Goal: Navigation & Orientation: Find specific page/section

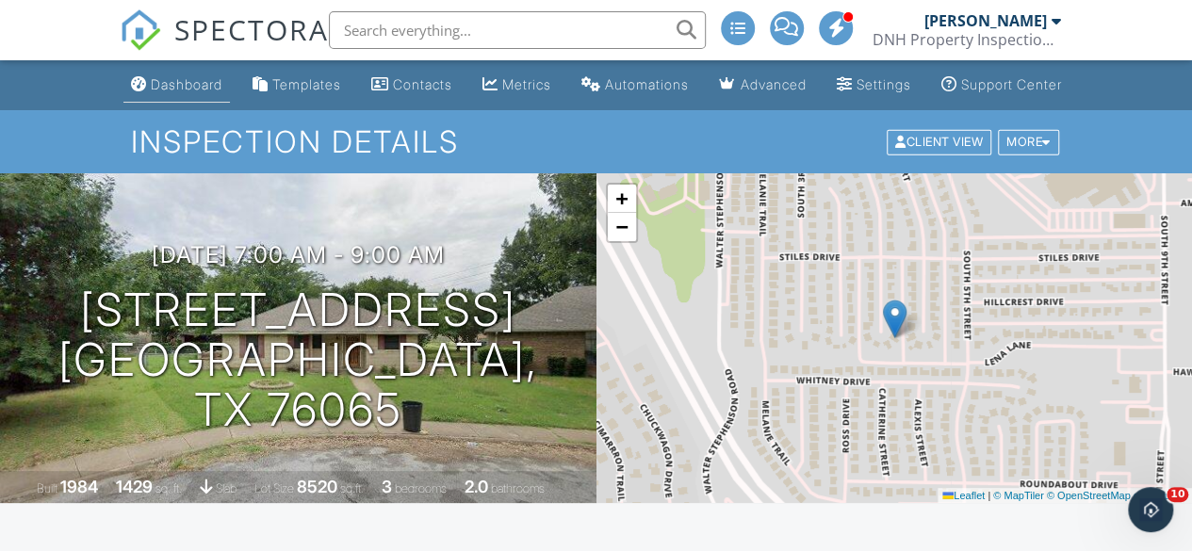
click at [183, 92] on div "Dashboard" at bounding box center [187, 84] width 72 height 16
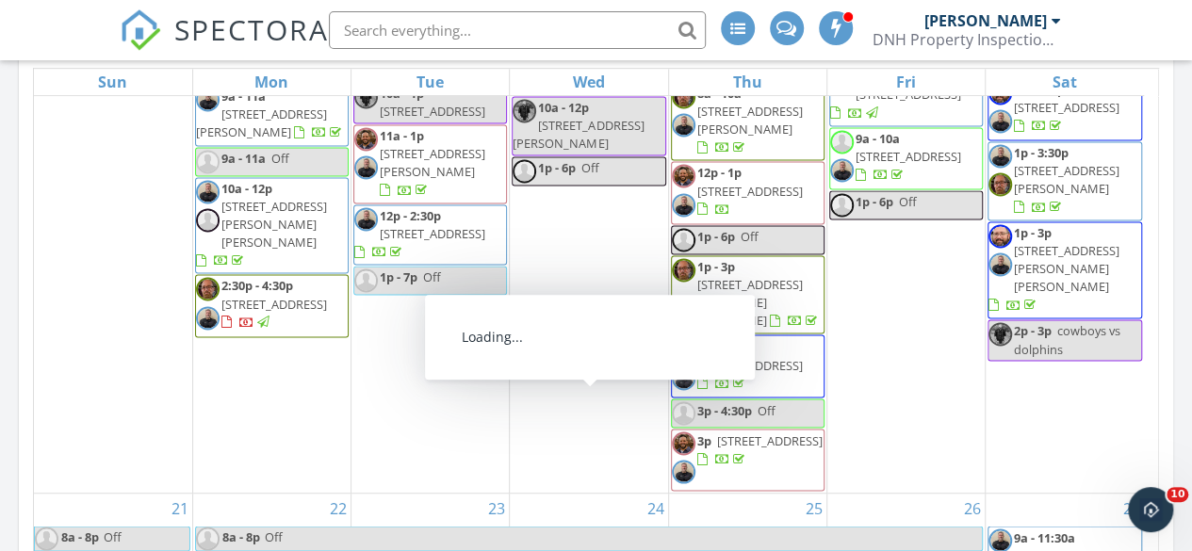
scroll to position [1539, 0]
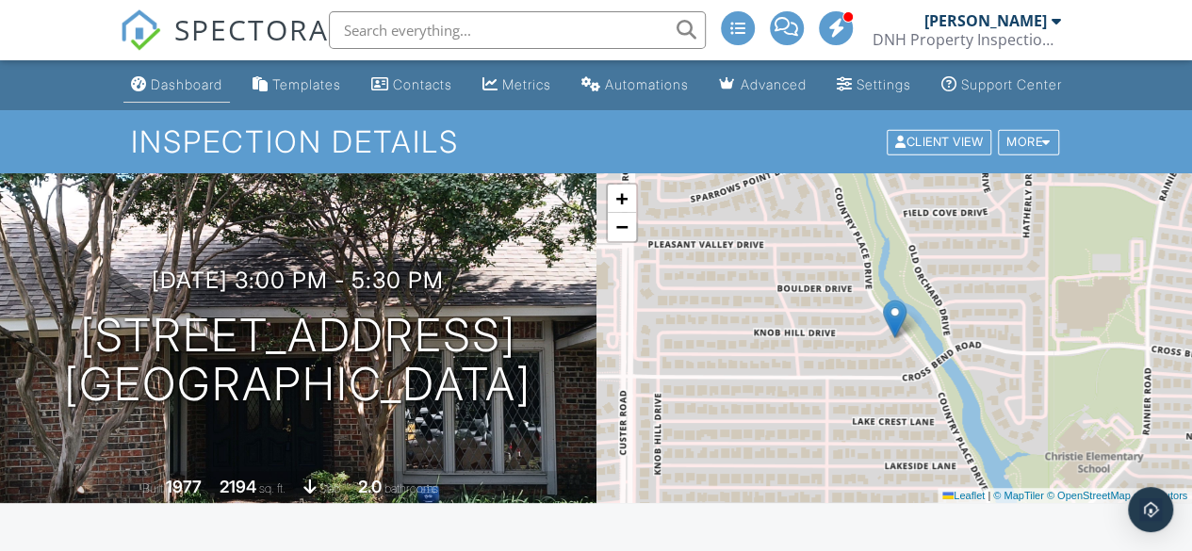
click at [186, 92] on div "Dashboard" at bounding box center [187, 84] width 72 height 16
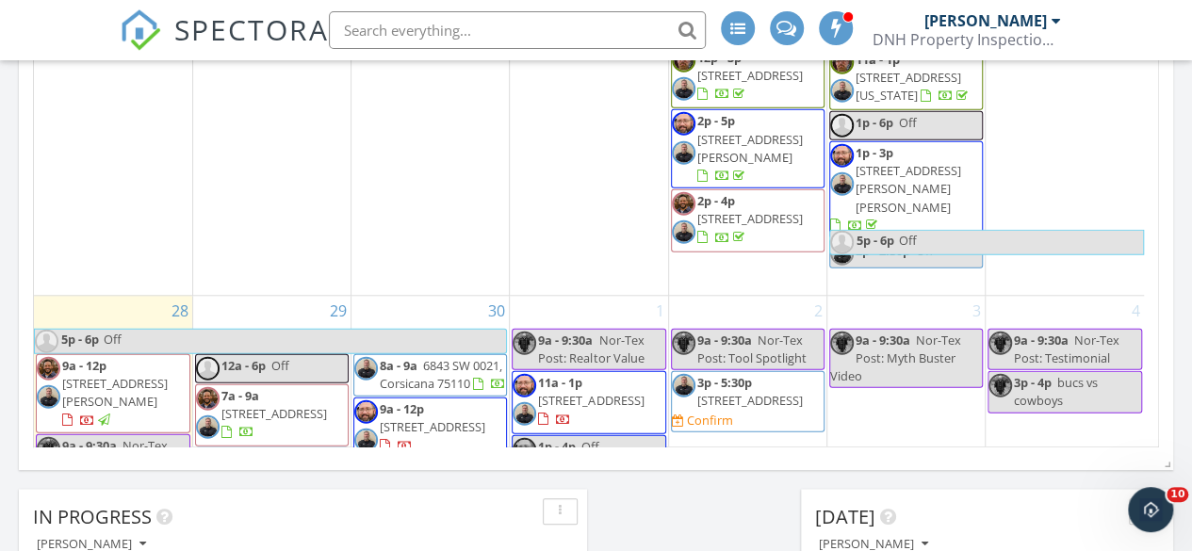
scroll to position [2113, 0]
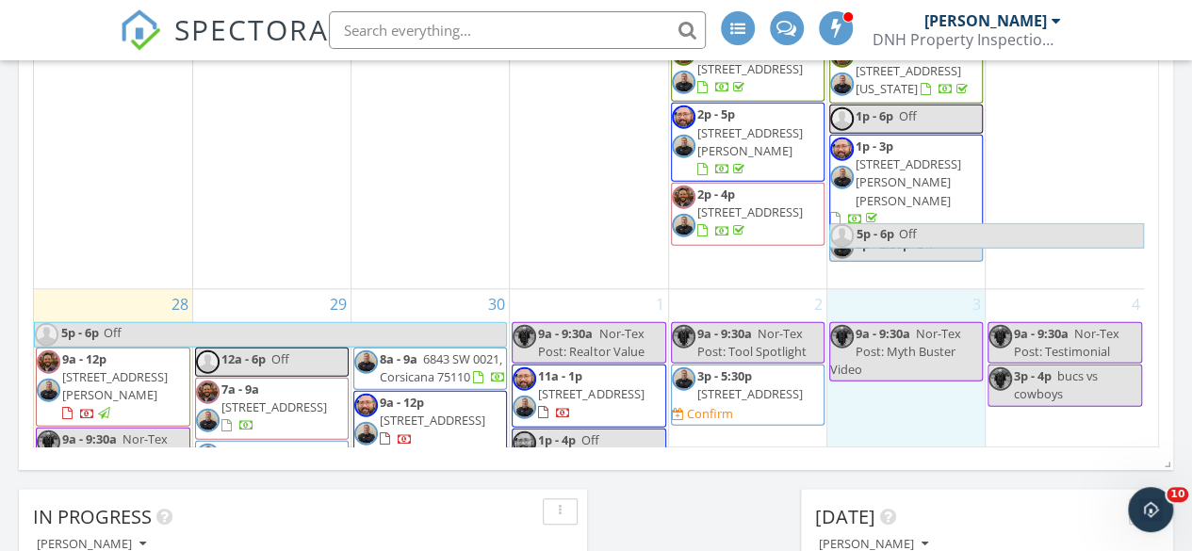
click at [838, 377] on div "3 9a - 9:30a Nor-Tex Post: Myth Buster Video" at bounding box center [905, 531] width 157 height 485
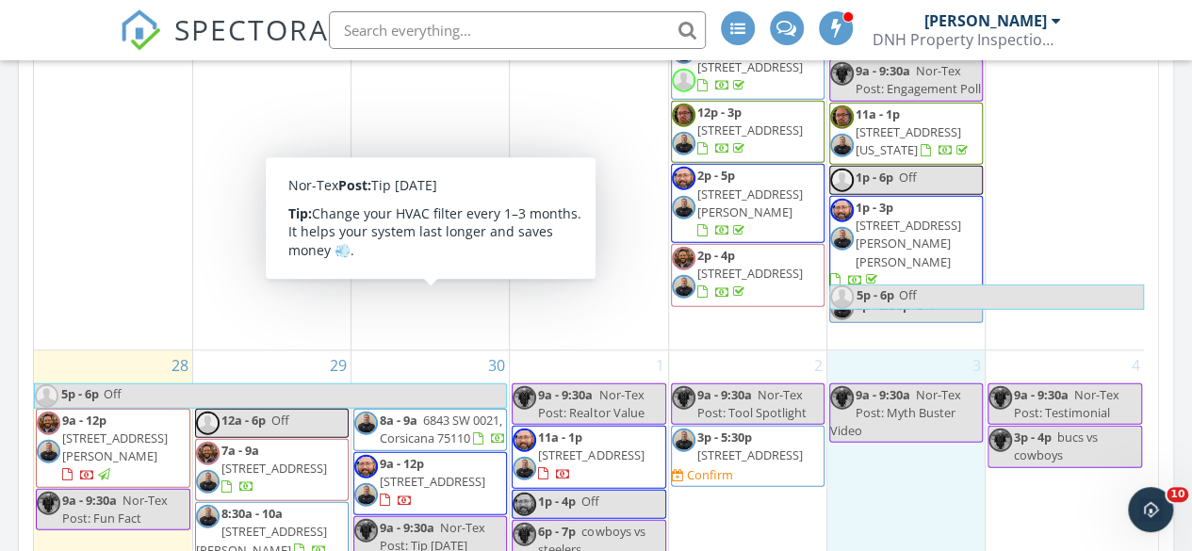
scroll to position [2204, 0]
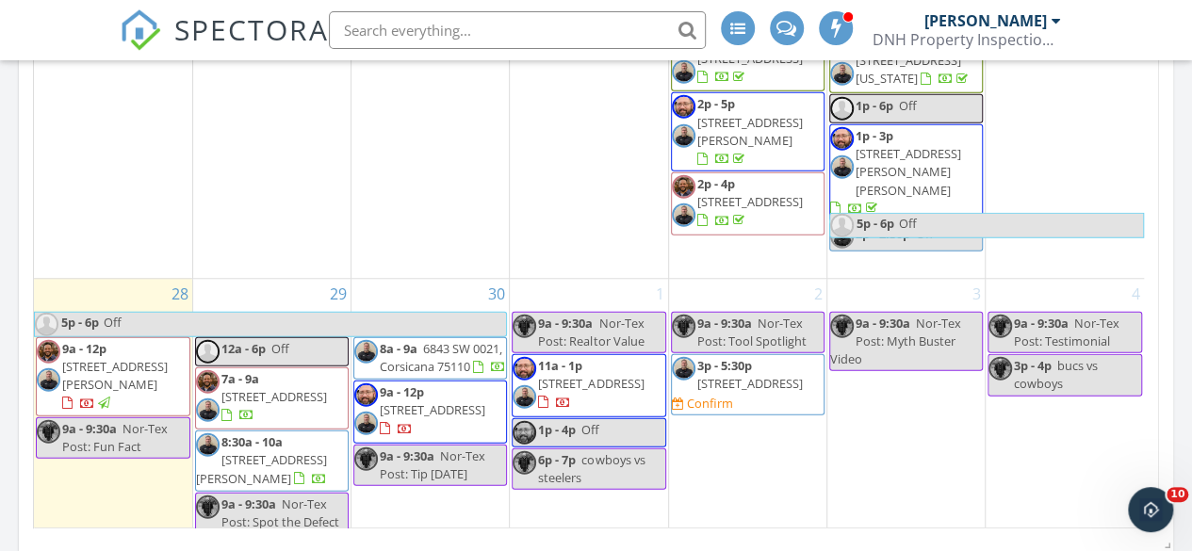
scroll to position [643, 0]
